Goal: Communication & Community: Answer question/provide support

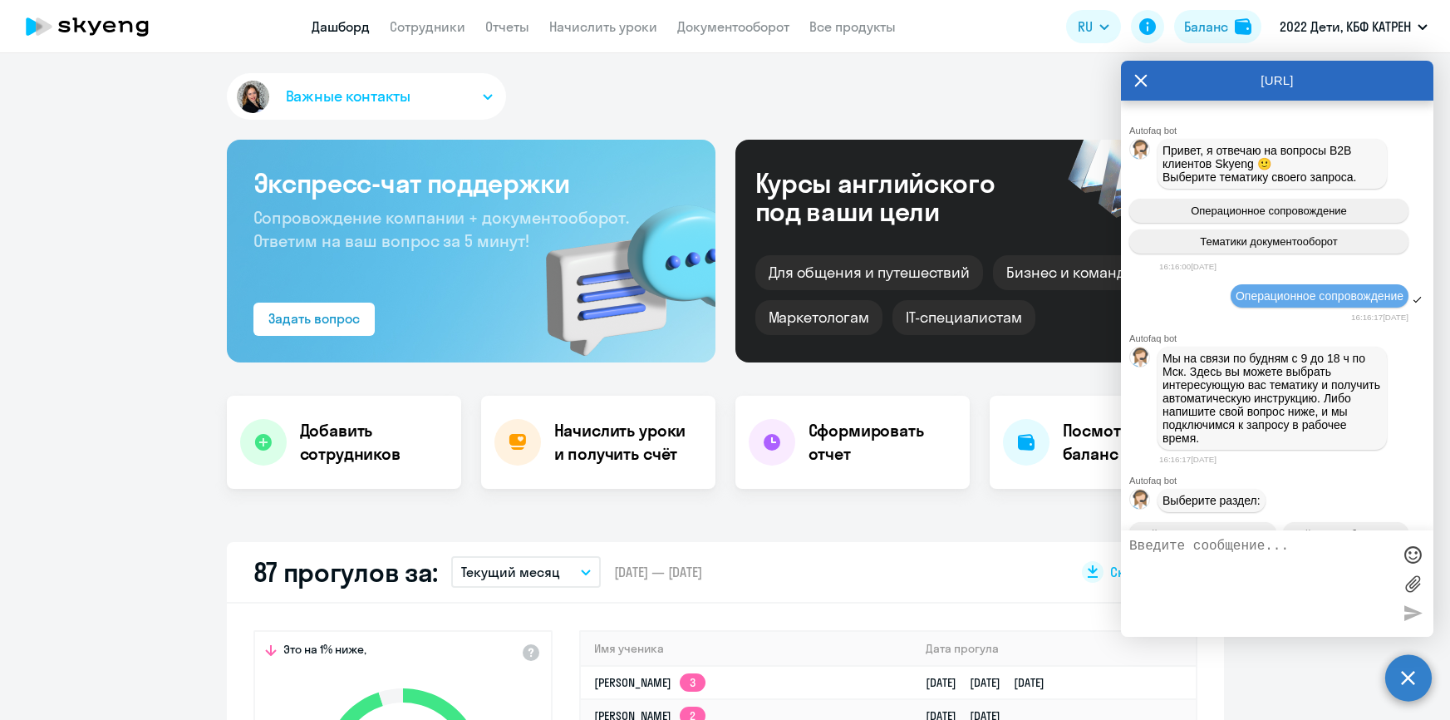
select select "30"
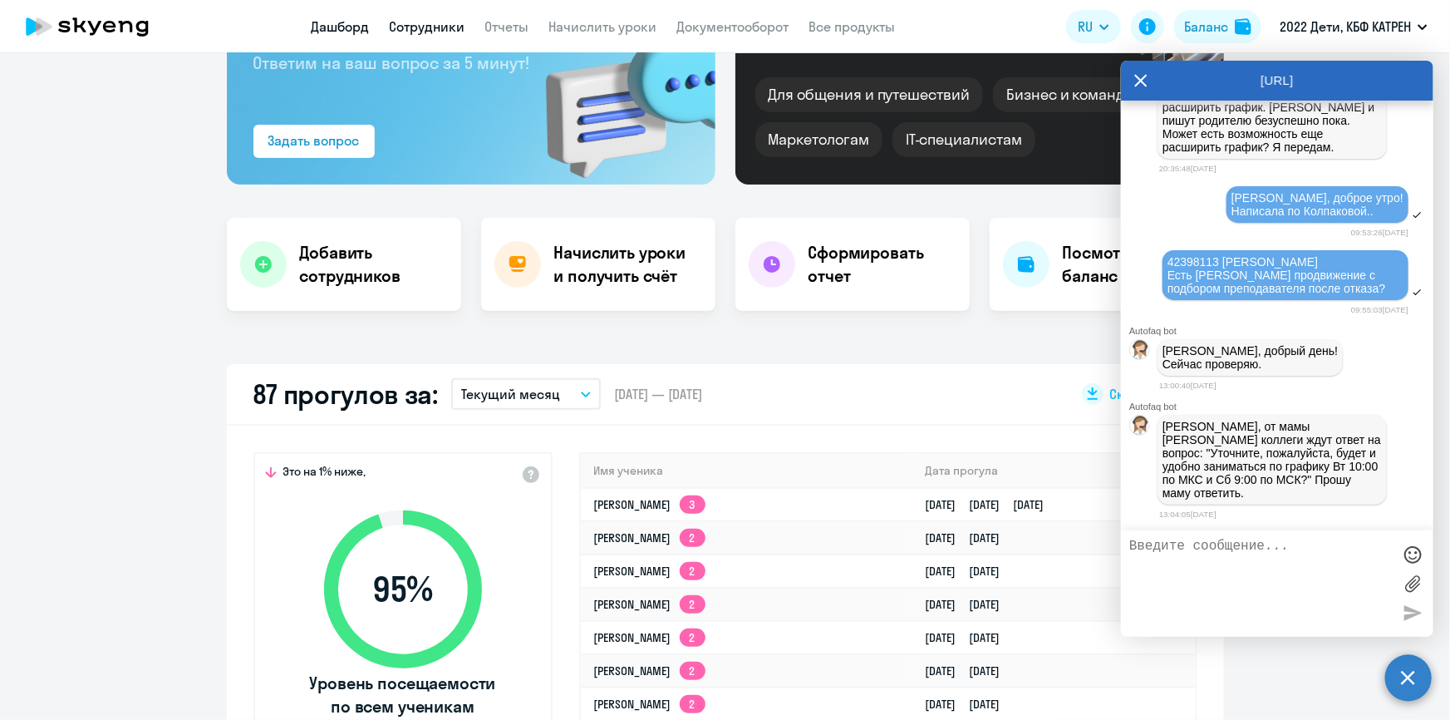
scroll to position [104, 0]
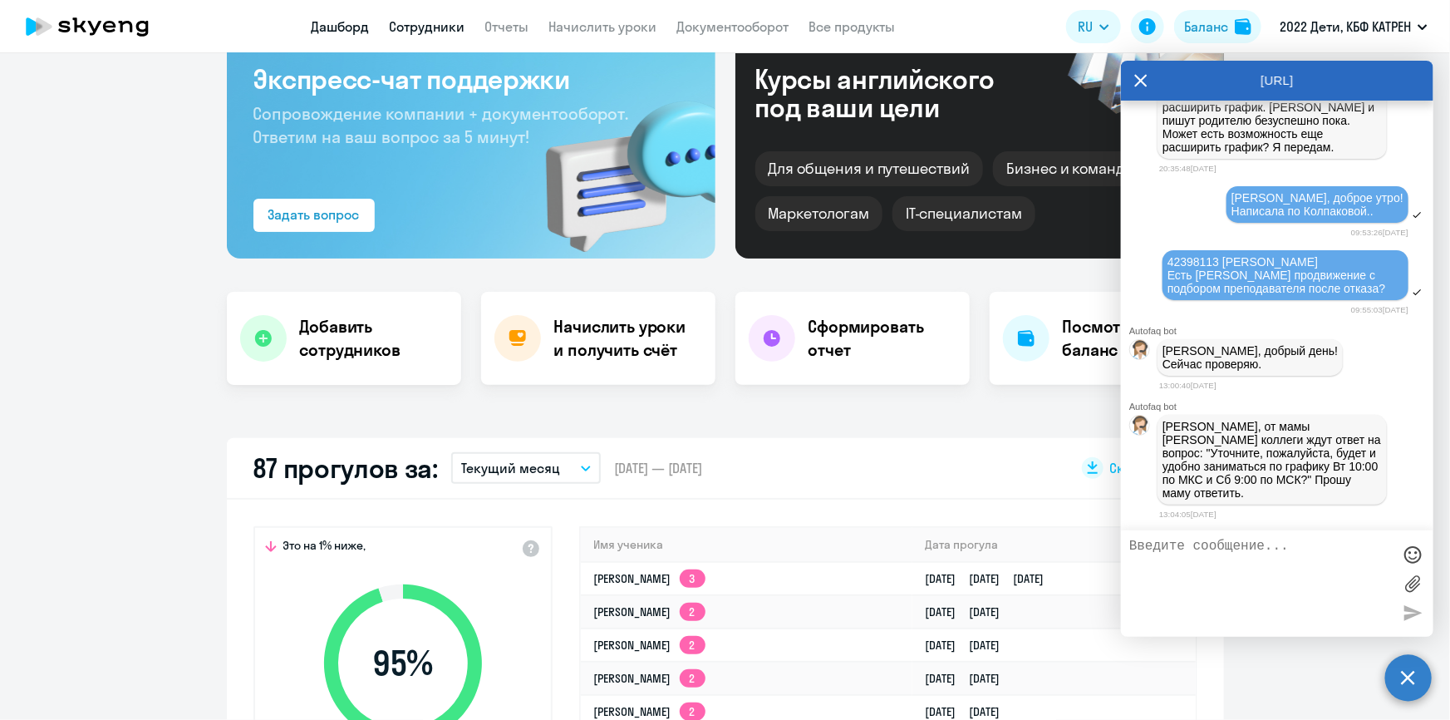
click at [439, 27] on link "Сотрудники" at bounding box center [428, 26] width 76 height 17
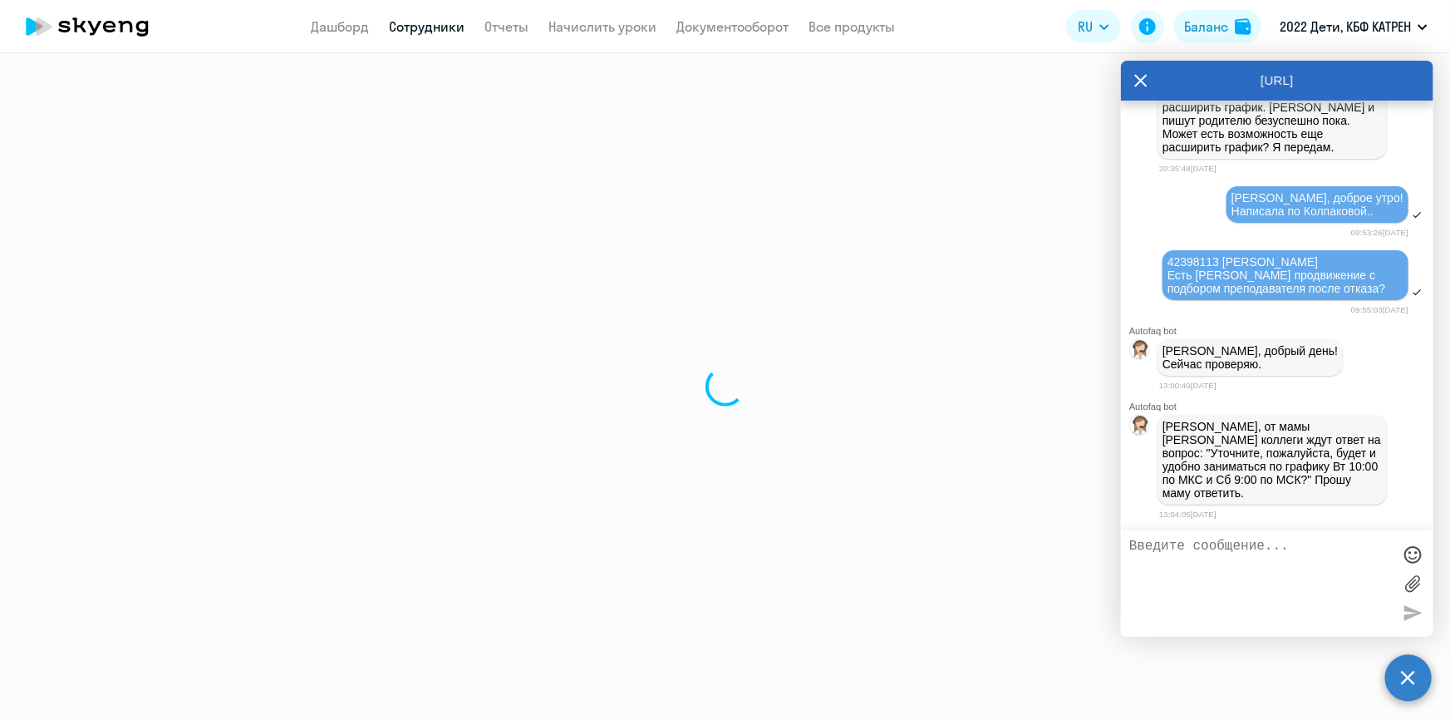
select select "30"
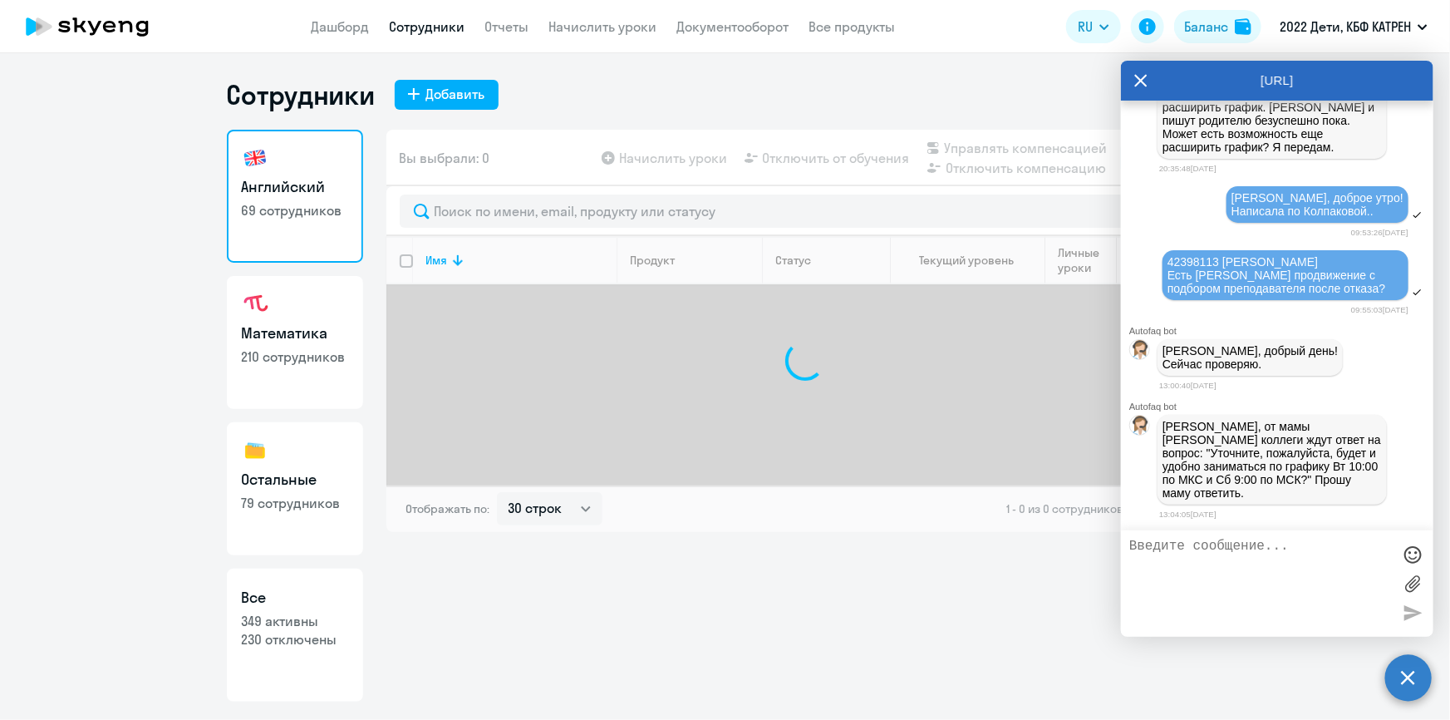
drag, startPoint x: 246, startPoint y: 617, endPoint x: 287, endPoint y: 598, distance: 45.3
click at [248, 617] on p "349 активны" at bounding box center [295, 621] width 106 height 18
select select "30"
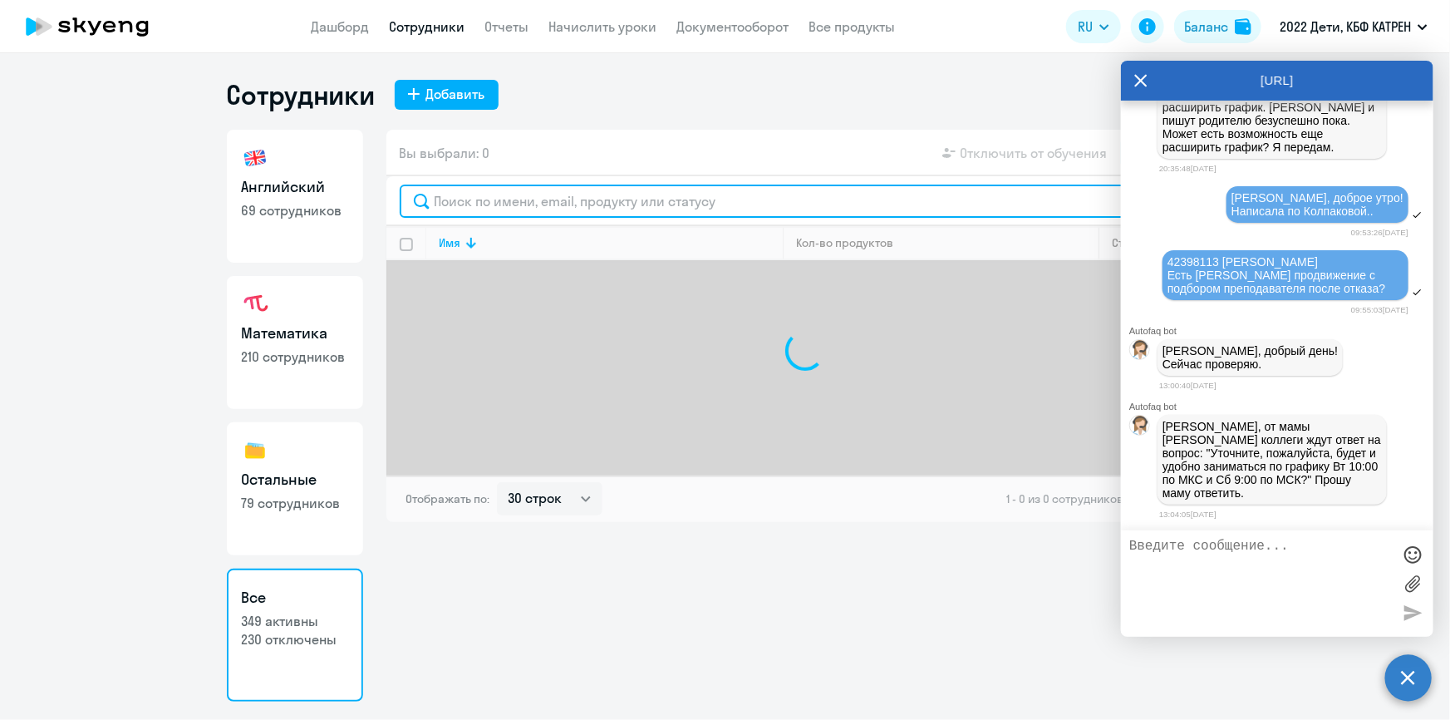
click at [487, 204] on input "text" at bounding box center [805, 200] width 811 height 33
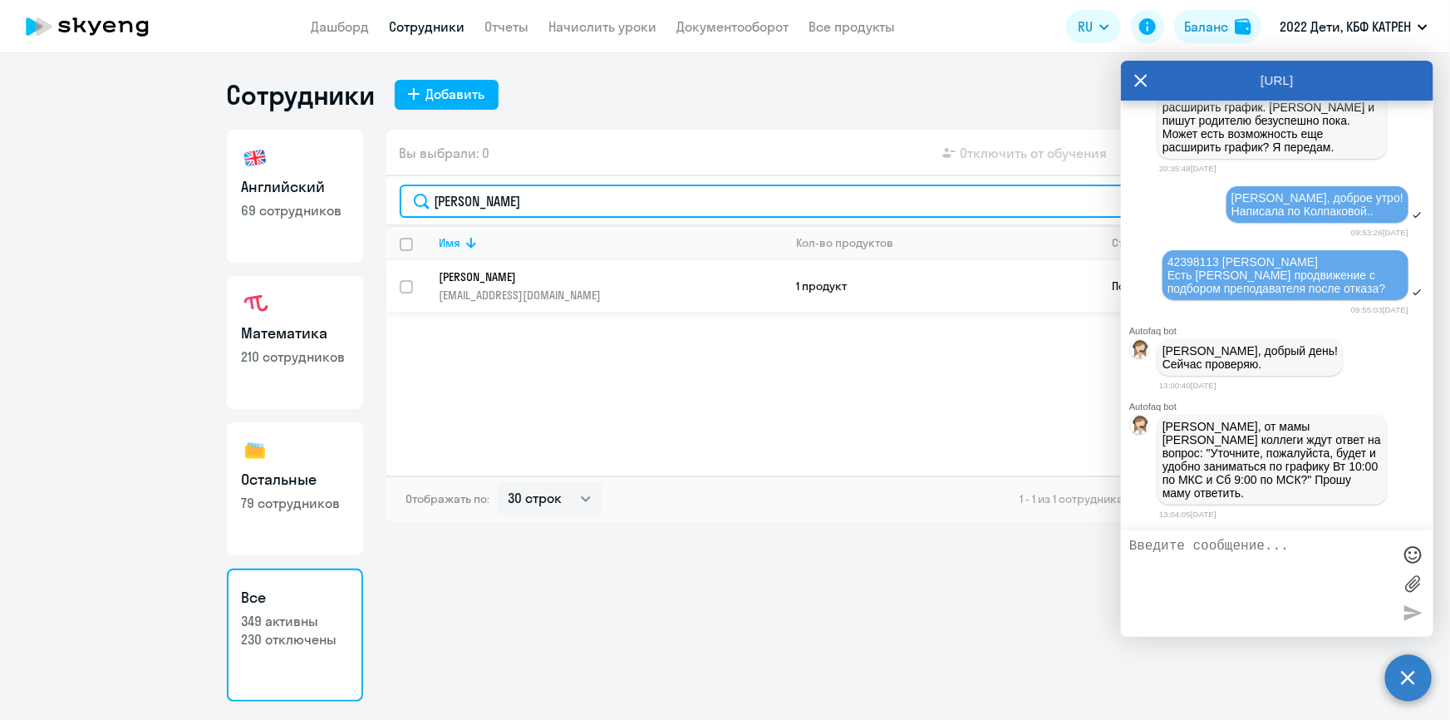
type input "[PERSON_NAME]"
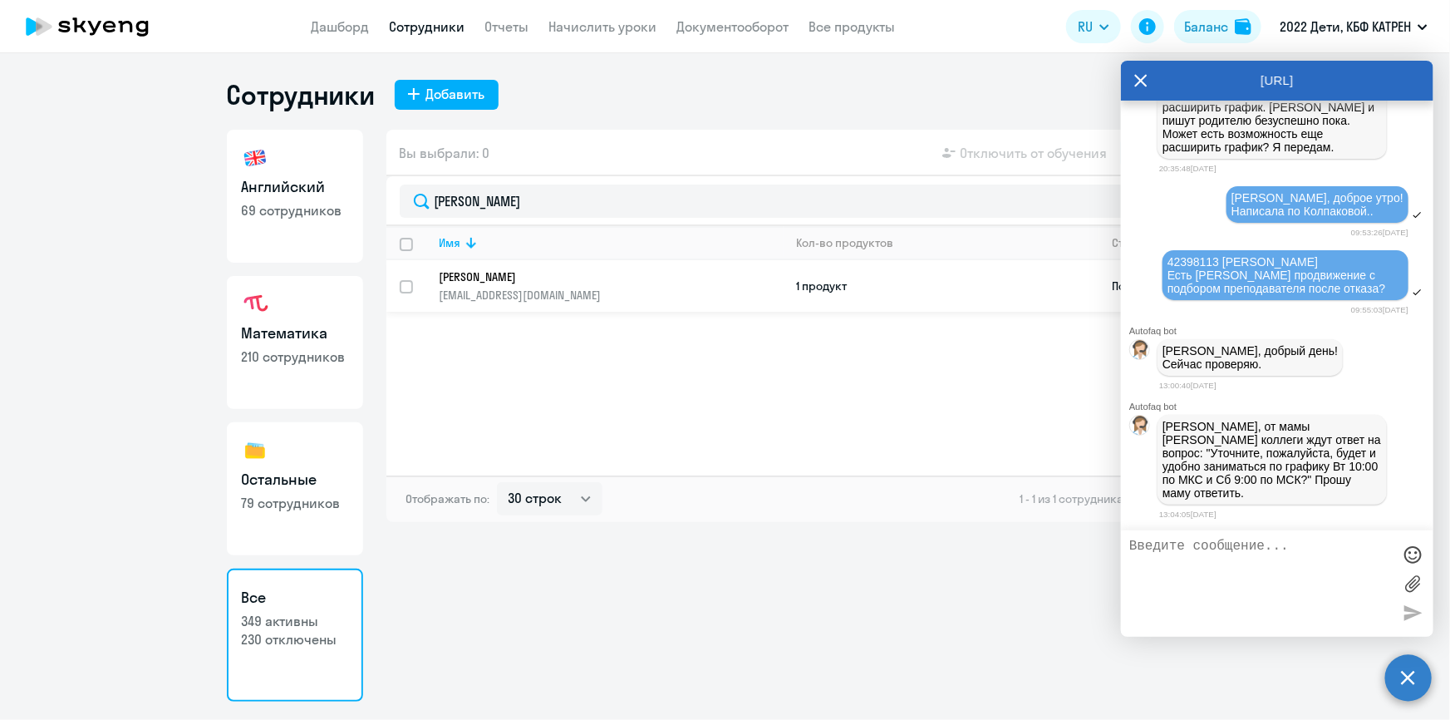
click at [550, 274] on p "[PERSON_NAME]" at bounding box center [600, 276] width 321 height 15
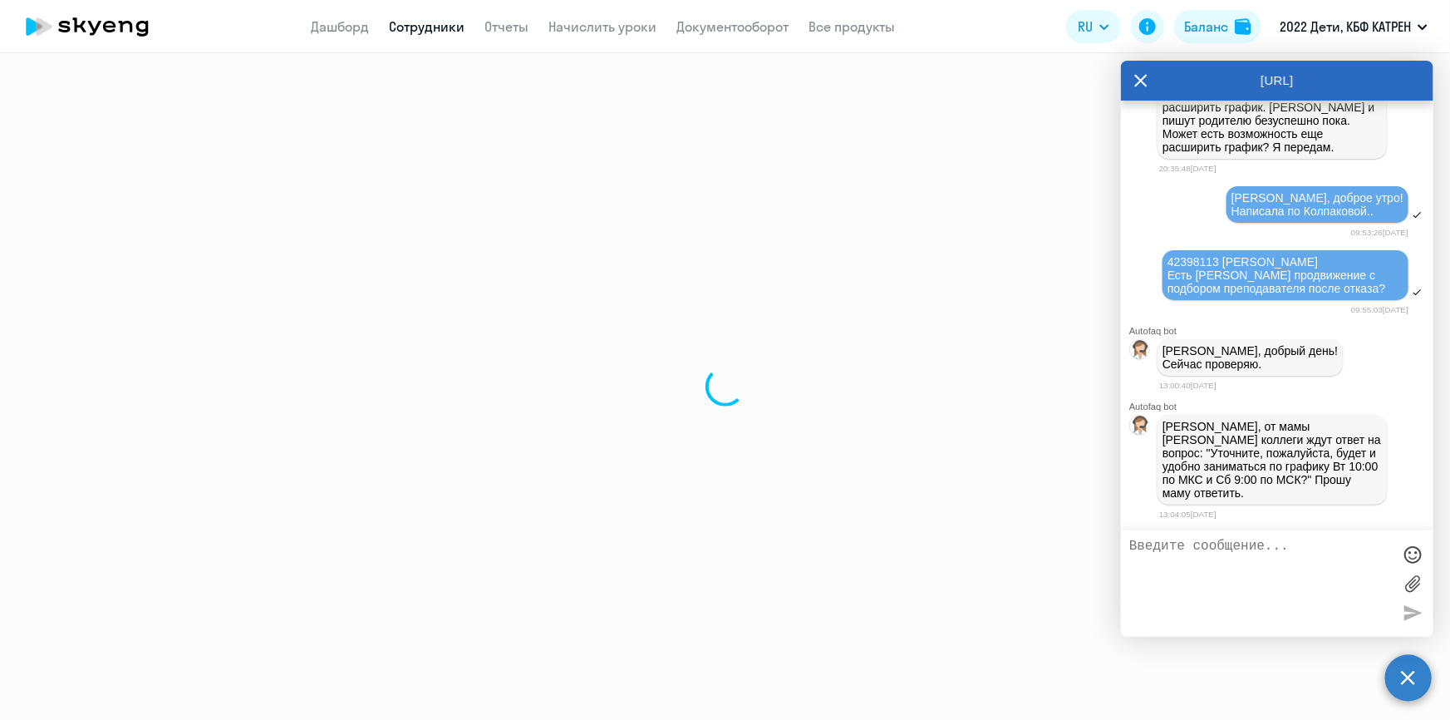
select select "math"
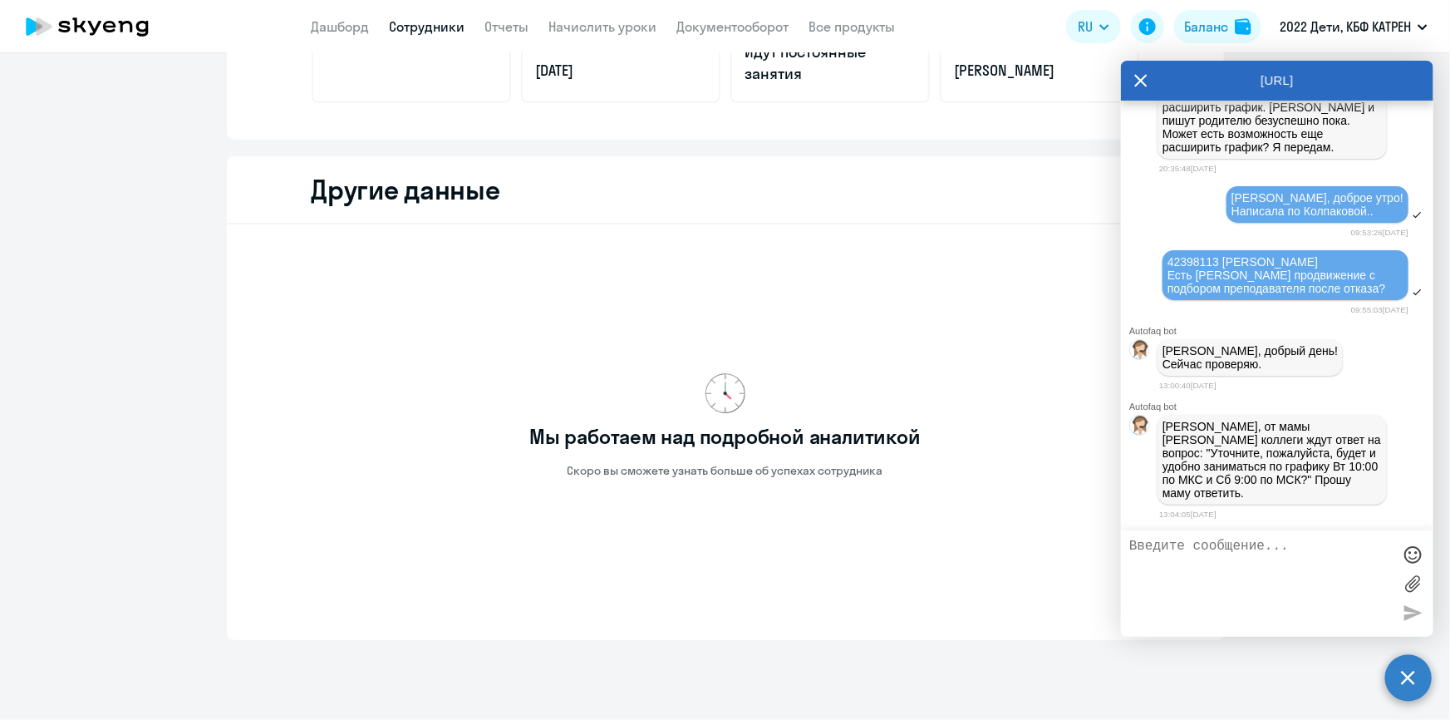
scroll to position [440, 0]
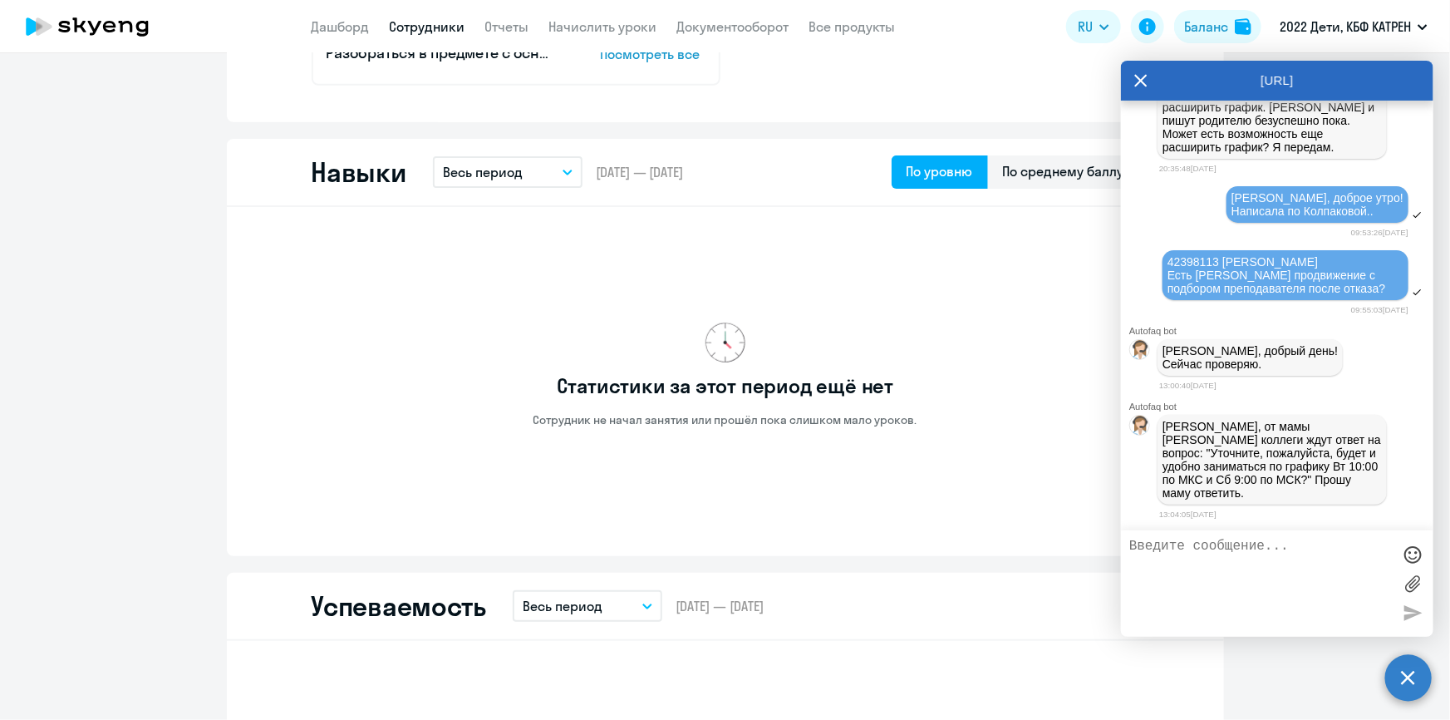
scroll to position [516, 0]
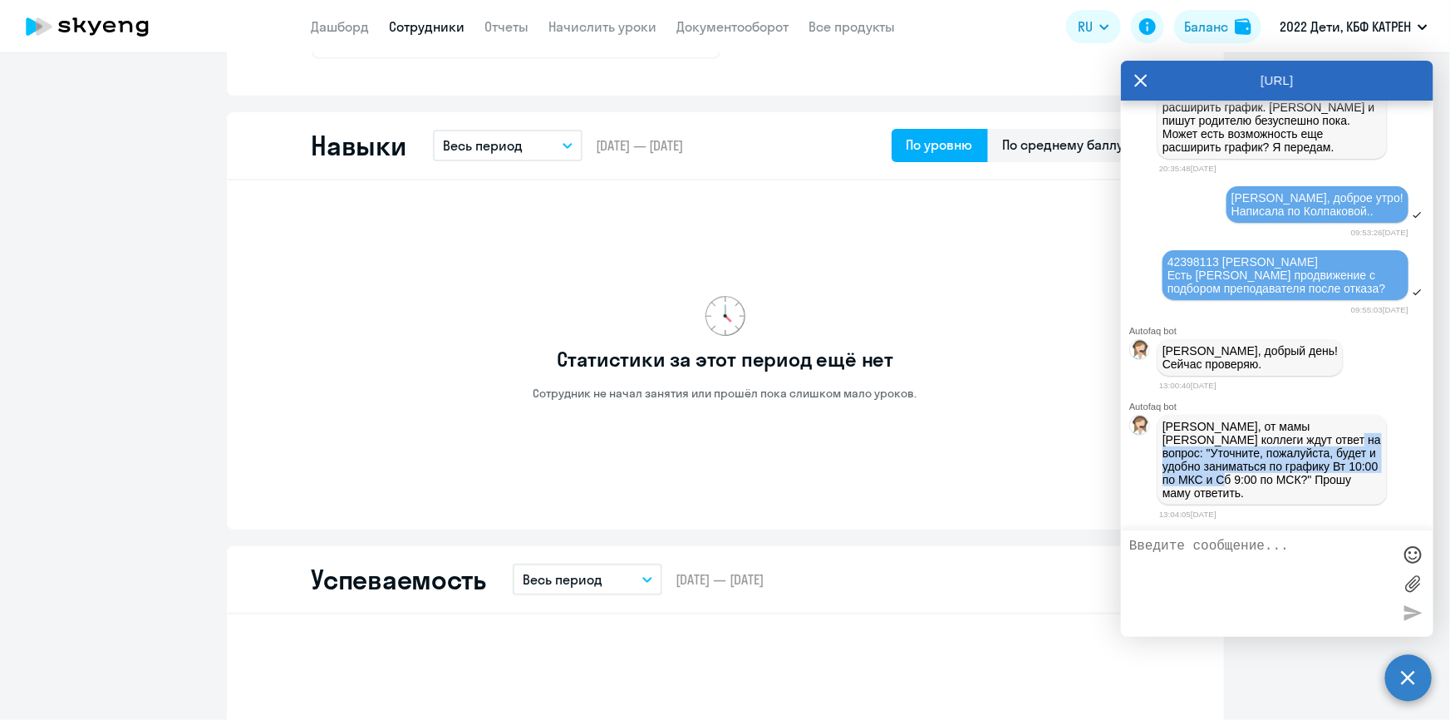
drag, startPoint x: 1288, startPoint y: 436, endPoint x: 1287, endPoint y: 476, distance: 39.9
click at [1287, 476] on p "[PERSON_NAME], от мамы [PERSON_NAME] коллеги ждут ответ на вопрос: "Уточните, п…" at bounding box center [1272, 460] width 219 height 80
copy p "Уточните, пожалуйста, будет и удобно заниматься по графику Вт 10:00 по МКС и Сб…"
click at [1275, 556] on textarea at bounding box center [1260, 584] width 263 height 90
drag, startPoint x: 1247, startPoint y: 465, endPoint x: 1286, endPoint y: 480, distance: 41.8
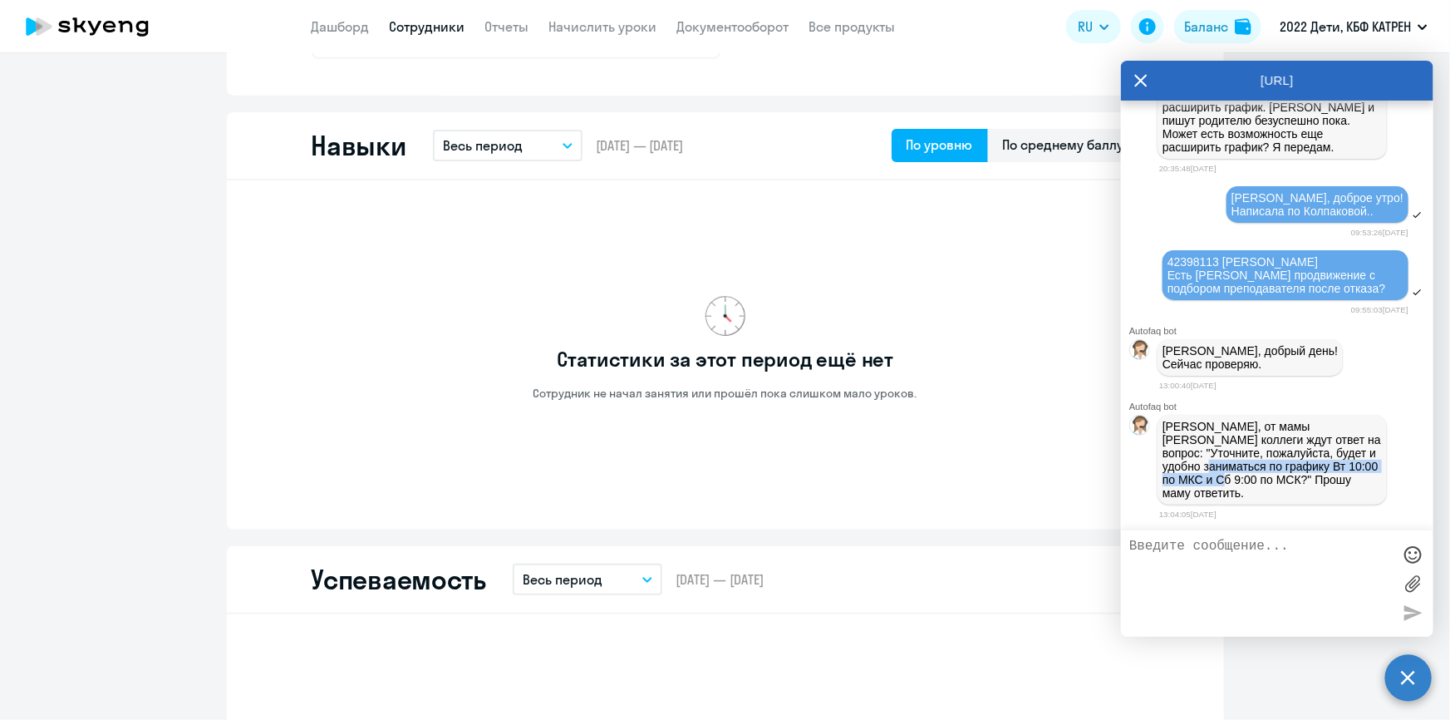
click at [1286, 480] on p "[PERSON_NAME], от мамы [PERSON_NAME] коллеги ждут ответ на вопрос: "Уточните, п…" at bounding box center [1272, 460] width 219 height 80
copy p "графику Вт 10:00 по МКС и Сб 9:00 по МСК"
click at [1384, 355] on div "[PERSON_NAME], добрый день! Сейчас проверяю." at bounding box center [1277, 357] width 312 height 43
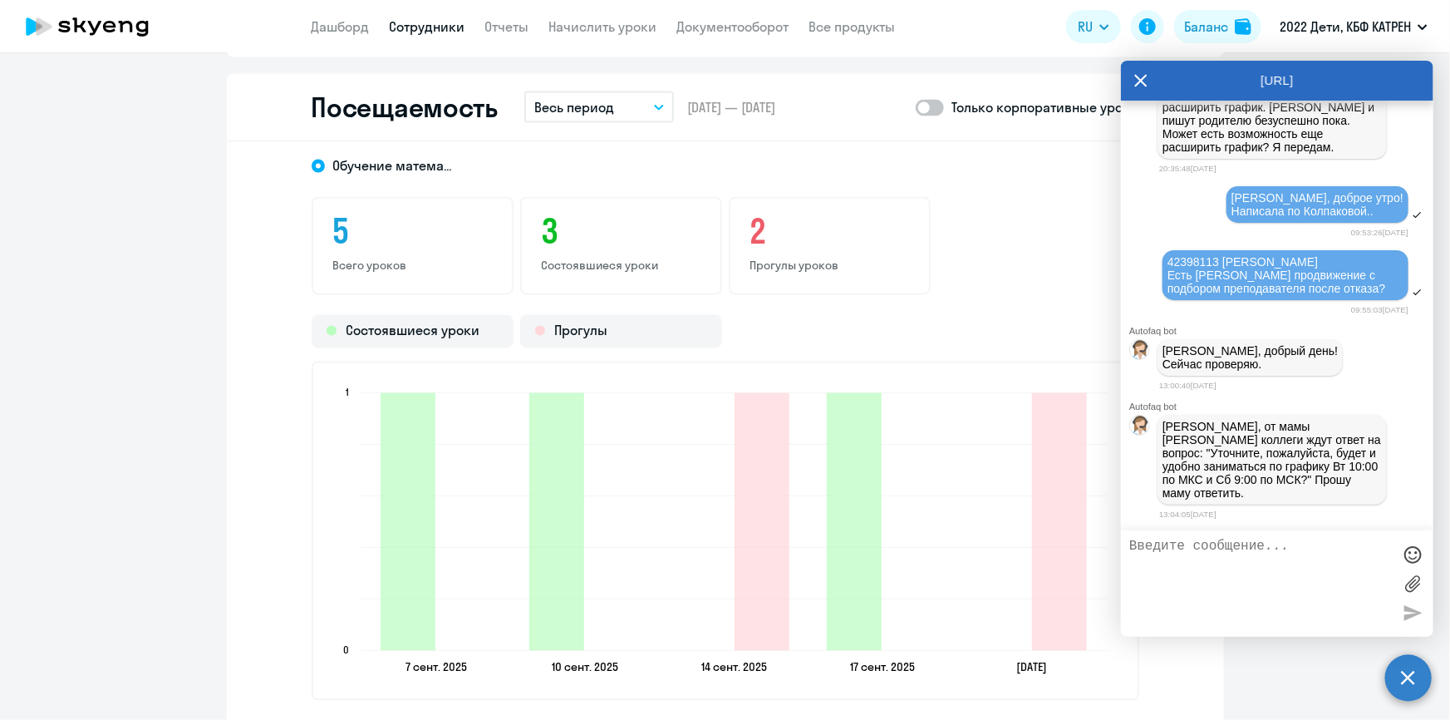
scroll to position [1423, 0]
click at [1201, 572] on textarea at bounding box center [1260, 584] width 263 height 90
type textarea "М"
type textarea "[DEMOGRAPHIC_DATA] как раз отвечала уже боту на этот вопрос."
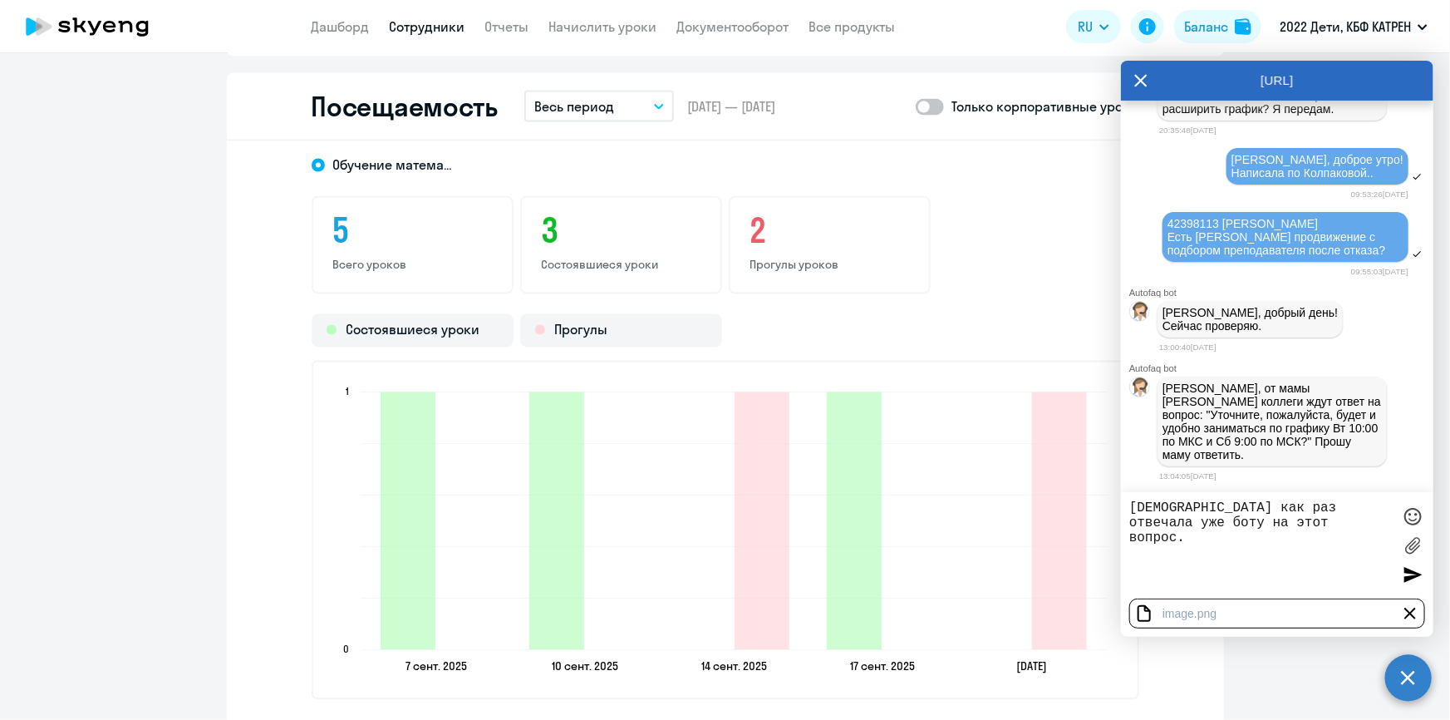
click at [1297, 524] on textarea "[DEMOGRAPHIC_DATA] как раз отвечала уже боту на этот вопрос." at bounding box center [1260, 545] width 263 height 90
drag, startPoint x: 1338, startPoint y: 507, endPoint x: 1370, endPoint y: 508, distance: 32.4
click at [1370, 508] on textarea "[DEMOGRAPHIC_DATA] как раз отвечала уже боту на этот вопрос." at bounding box center [1260, 545] width 263 height 90
click at [1355, 519] on textarea "[DEMOGRAPHIC_DATA] как раз отвечала уже боту на этот вопрос." at bounding box center [1260, 545] width 263 height 90
click at [1413, 573] on div at bounding box center [1412, 574] width 25 height 25
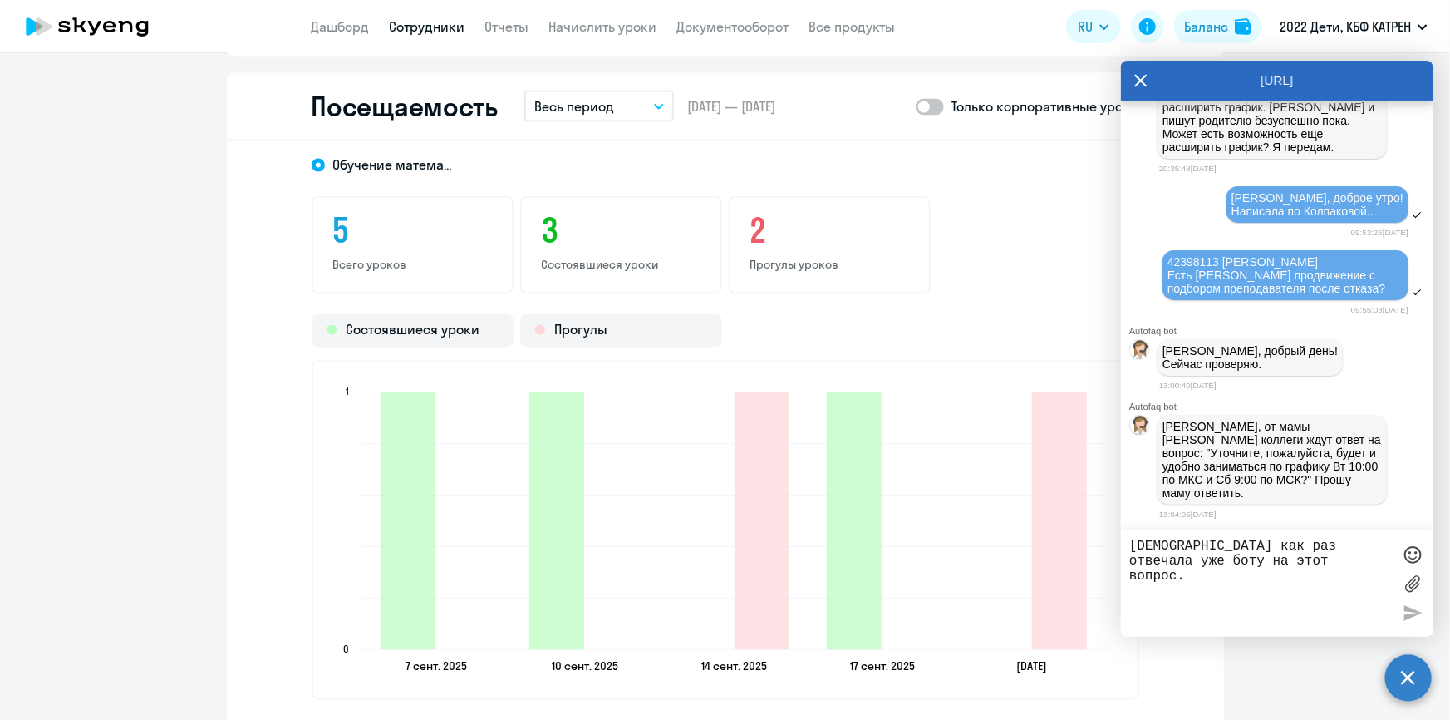
click at [1251, 563] on textarea "[DEMOGRAPHIC_DATA] как раз отвечала уже боту на этот вопрос." at bounding box center [1260, 584] width 263 height 90
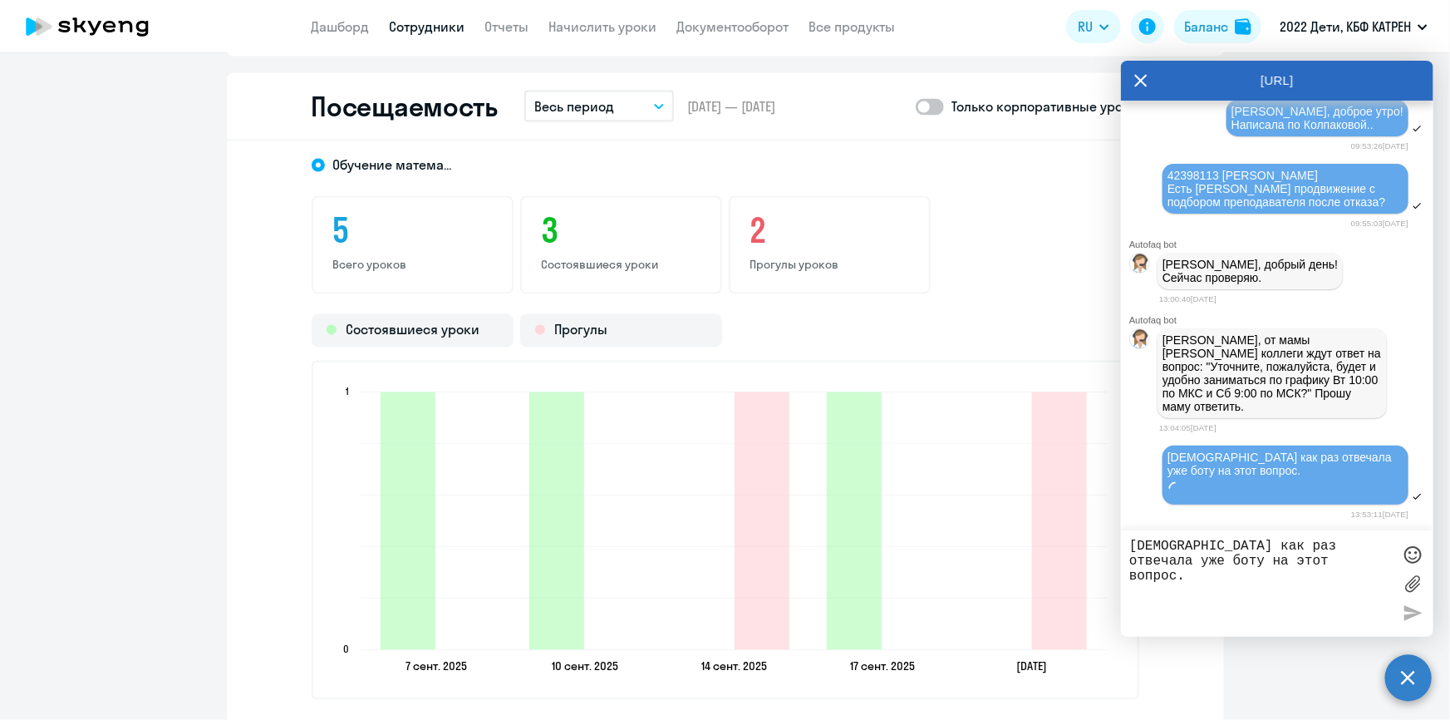
scroll to position [53692, 0]
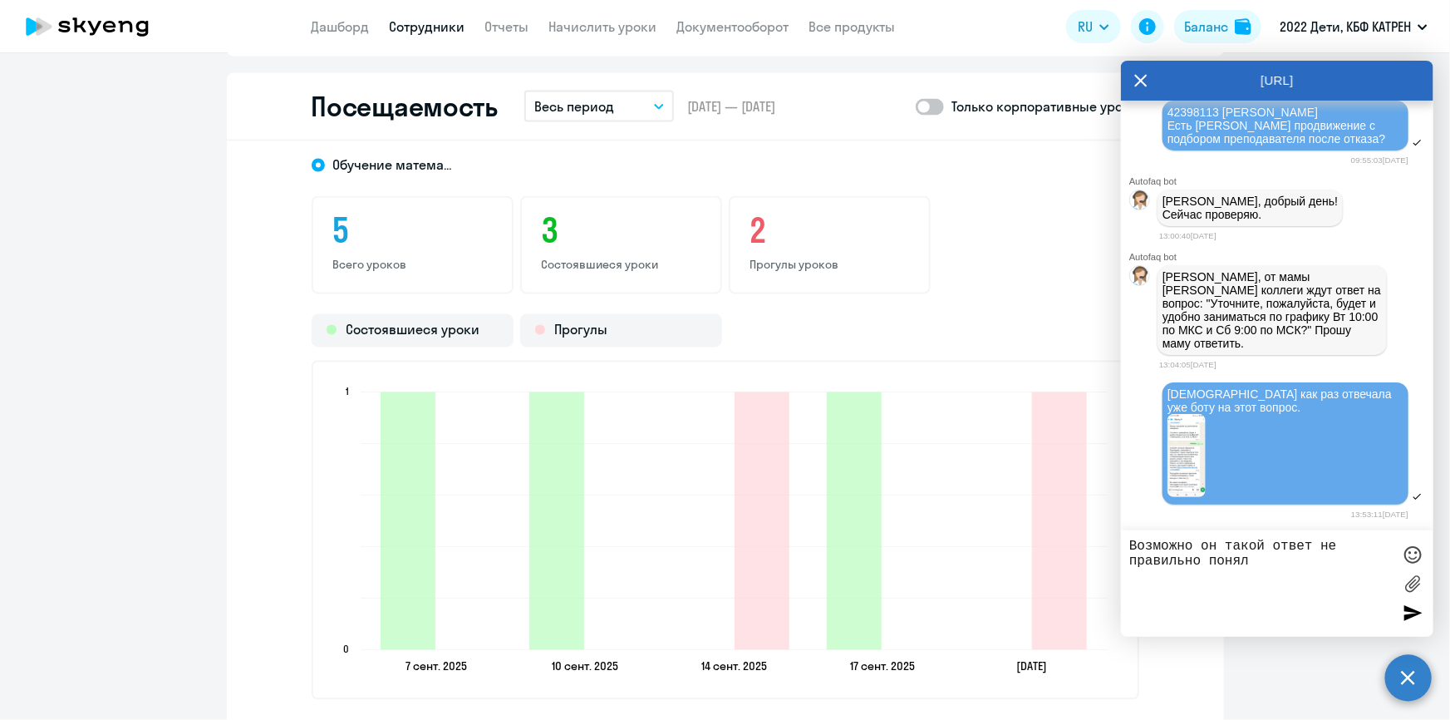
type textarea "Возможно он такой ответ не правильно понял"
drag, startPoint x: 1414, startPoint y: 615, endPoint x: 1379, endPoint y: 605, distance: 36.3
click at [1413, 615] on div at bounding box center [1412, 612] width 25 height 25
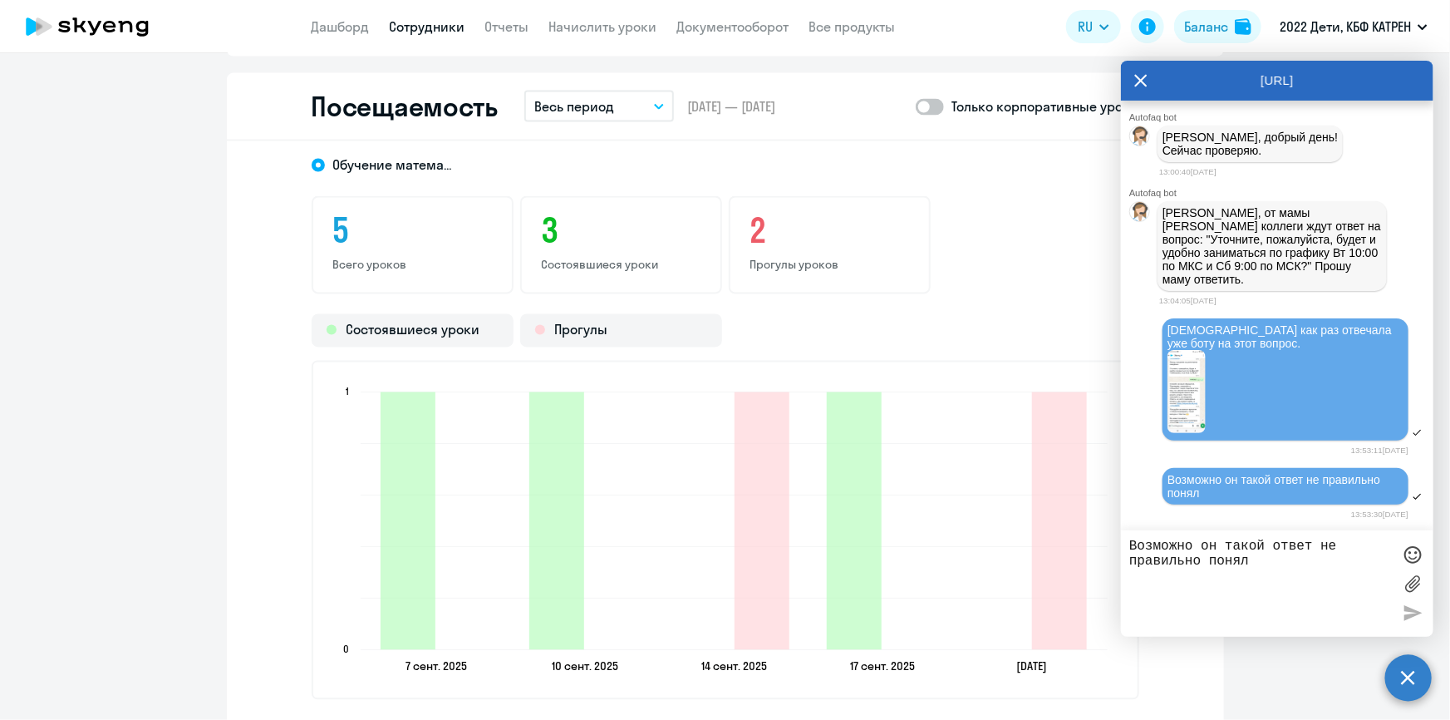
scroll to position [53820, 0]
click at [1265, 559] on textarea "Возможно он такой ответ не правильно понял" at bounding box center [1260, 584] width 263 height 90
type textarea "Т"
click at [1247, 546] on textarea "Такое время им подходит" at bounding box center [1260, 584] width 263 height 90
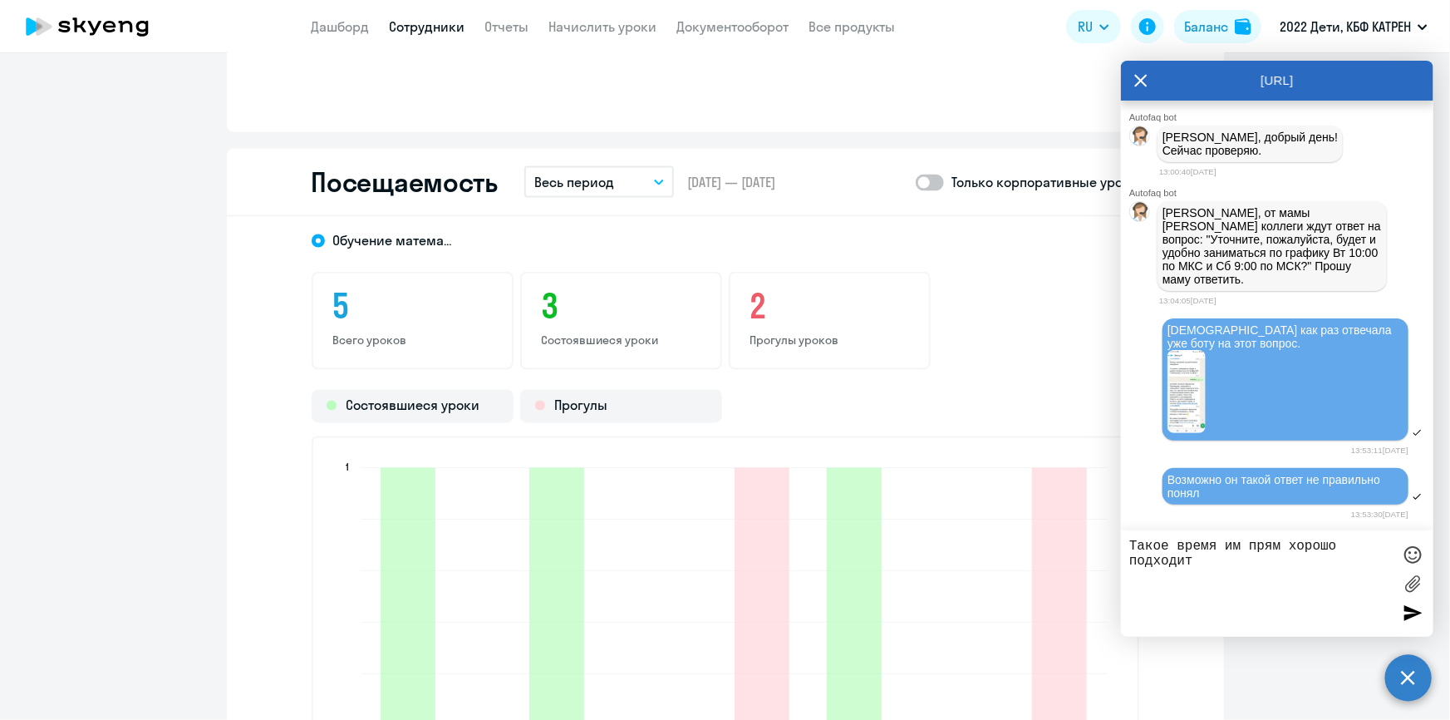
click at [1252, 561] on textarea "Такое время им прям хорошо подходит" at bounding box center [1260, 584] width 263 height 90
type textarea "Такое время им прям хорошо подходит:)"
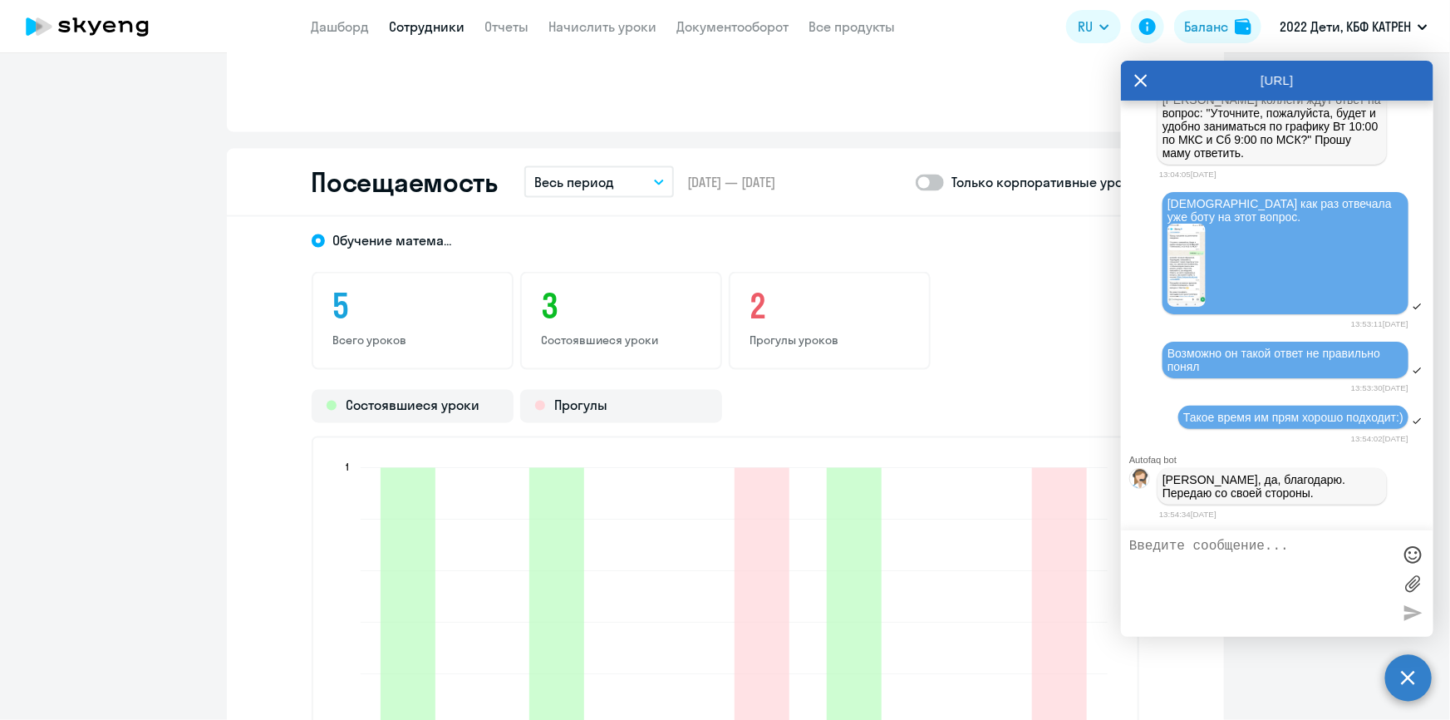
scroll to position [53948, 0]
click at [1186, 557] on textarea at bounding box center [1260, 584] width 263 height 90
type textarea "Хорошо"
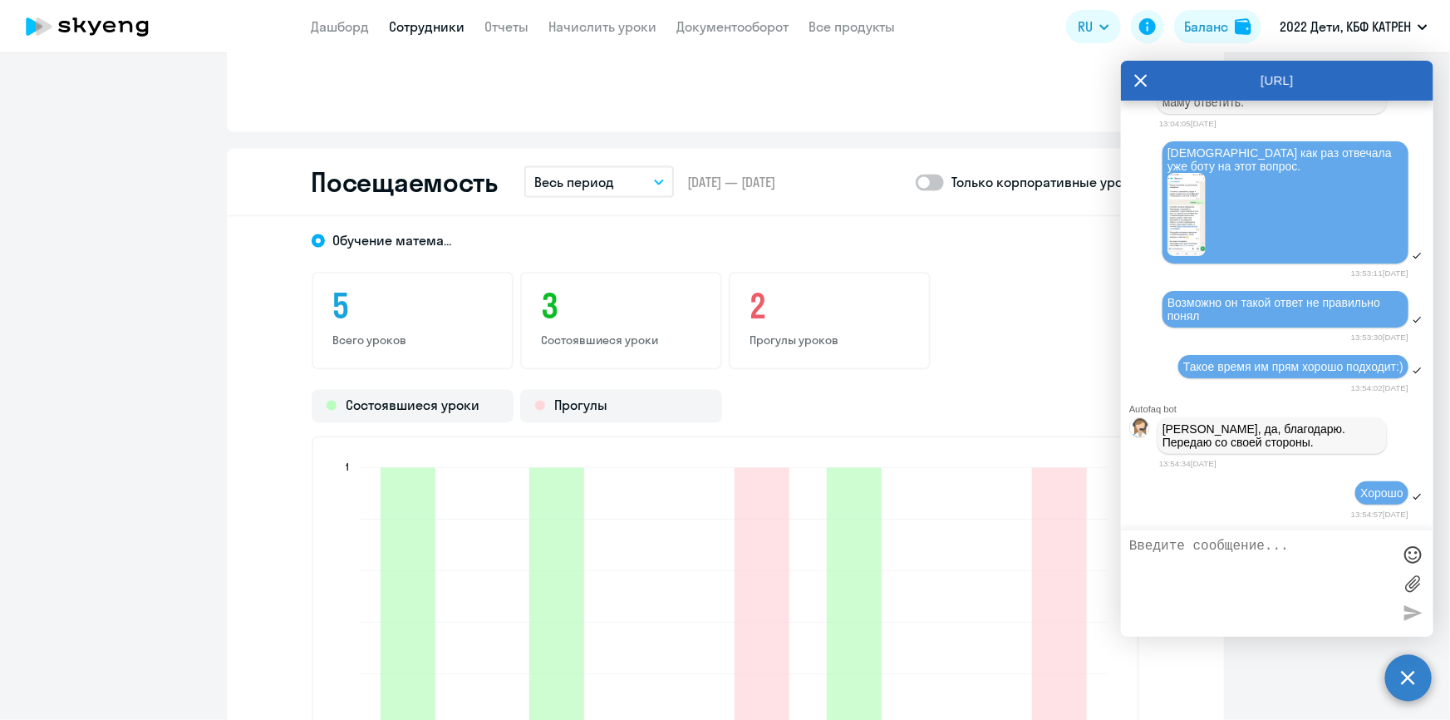
scroll to position [54000, 0]
